Goal: Task Accomplishment & Management: Use online tool/utility

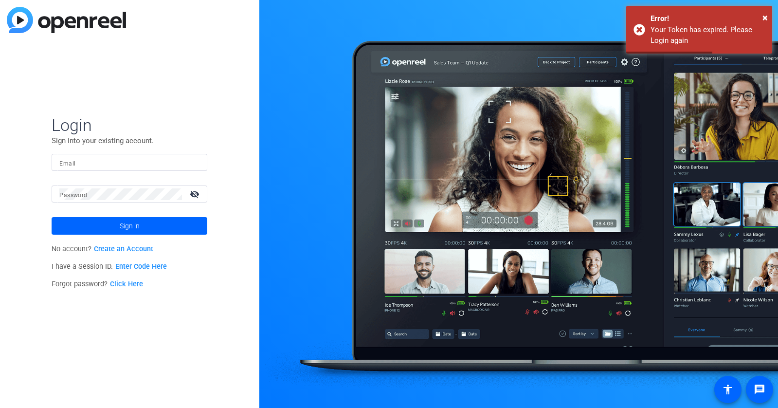
click at [133, 165] on input "Email" at bounding box center [129, 163] width 140 height 12
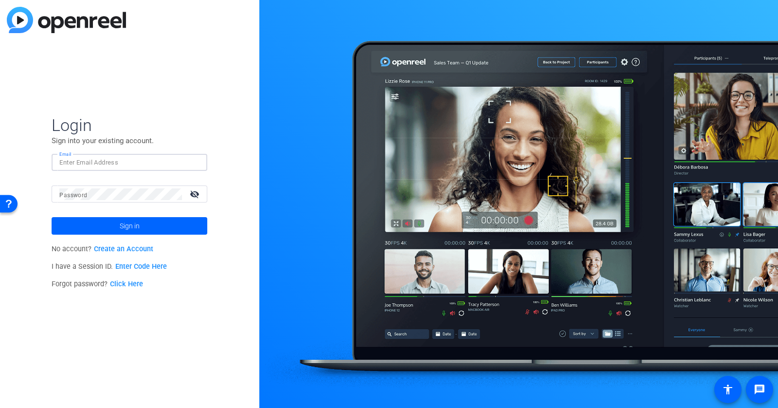
type input "[PERSON_NAME][EMAIL_ADDRESS][DOMAIN_NAME]"
click at [52, 217] on button "Sign in" at bounding box center [130, 226] width 156 height 18
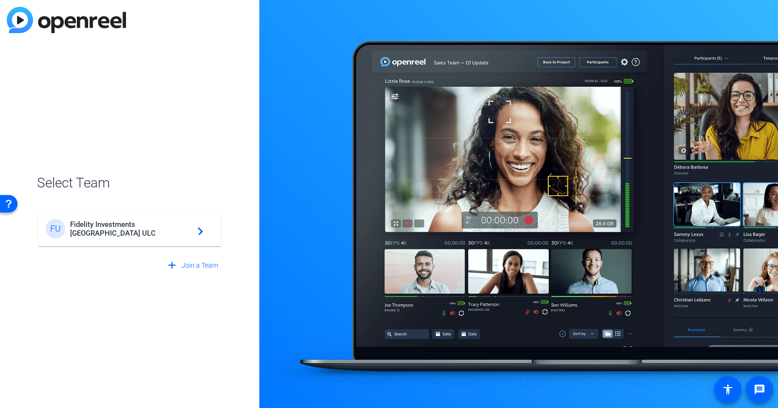
click at [126, 236] on div "FU Fidelity Investments [GEOGRAPHIC_DATA] ULC navigate_next" at bounding box center [129, 228] width 167 height 19
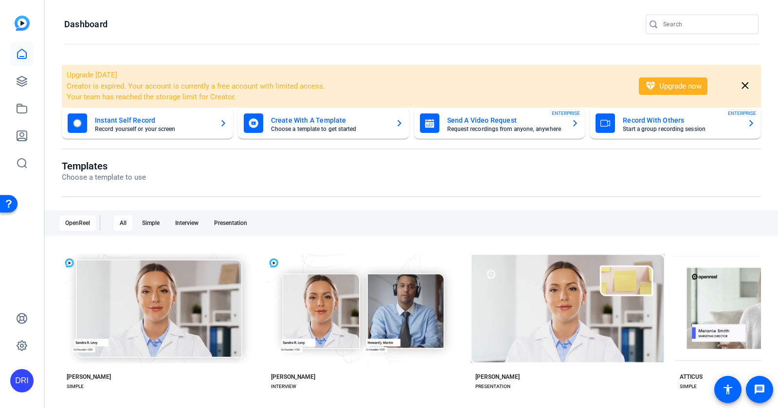
click at [22, 68] on div at bounding box center [21, 108] width 23 height 132
click at [22, 80] on icon at bounding box center [22, 81] width 12 height 12
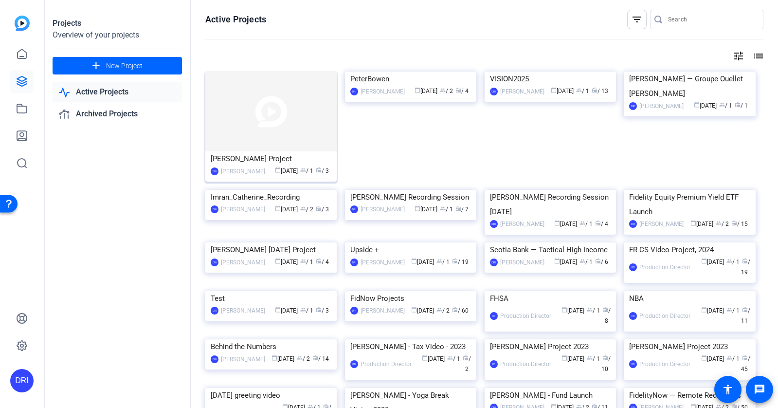
click at [284, 104] on img at bounding box center [270, 111] width 131 height 80
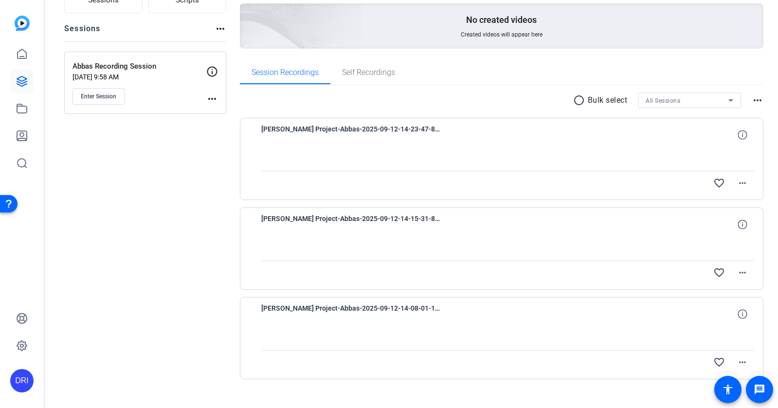
scroll to position [111, 0]
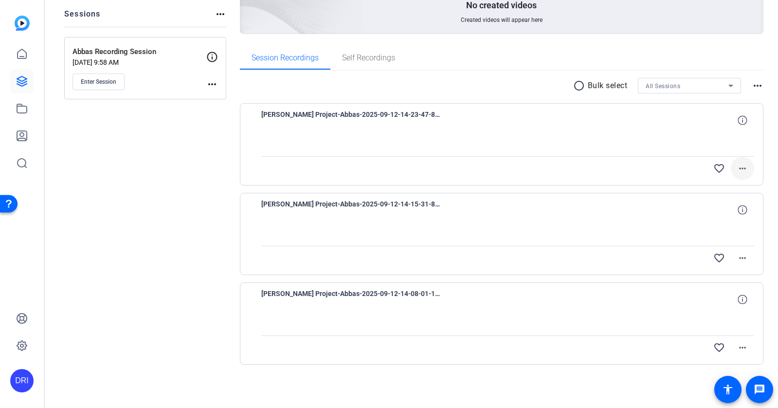
click at [743, 169] on mat-icon "more_horiz" at bounding box center [742, 168] width 12 height 12
click at [145, 196] on div at bounding box center [389, 204] width 778 height 408
click at [360, 60] on span "Self Recordings" at bounding box center [368, 58] width 53 height 8
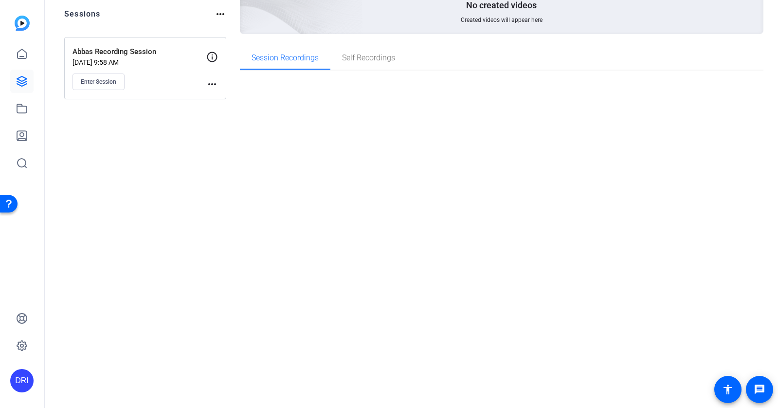
scroll to position [0, 0]
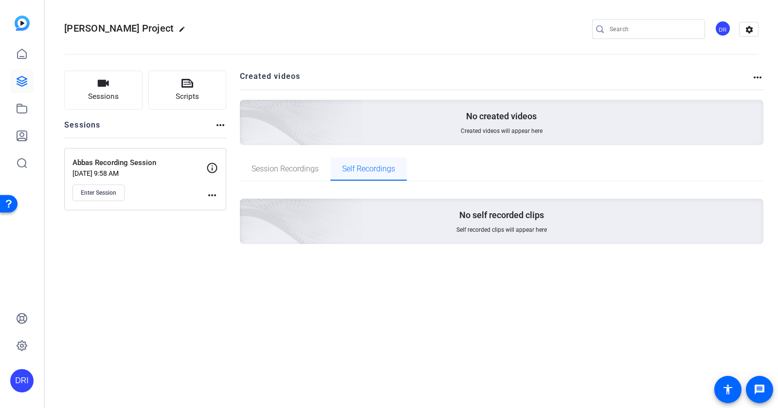
click at [355, 168] on span "Self Recordings" at bounding box center [368, 169] width 53 height 8
click at [761, 81] on mat-icon "more_horiz" at bounding box center [757, 77] width 12 height 12
click at [285, 171] on div at bounding box center [389, 204] width 778 height 408
click at [283, 167] on span "Session Recordings" at bounding box center [284, 169] width 67 height 8
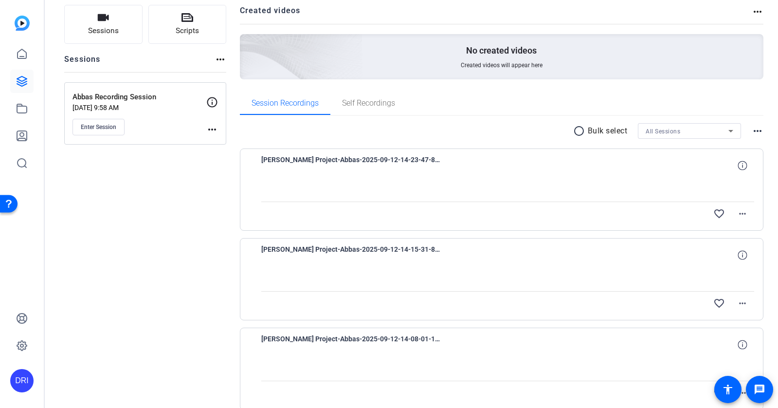
scroll to position [111, 0]
